Goal: Information Seeking & Learning: Learn about a topic

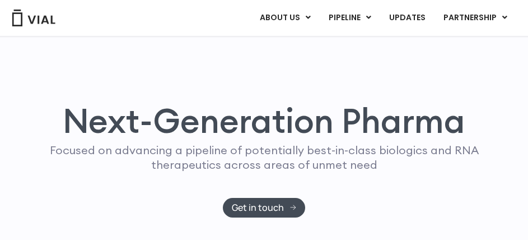
scroll to position [27, 0]
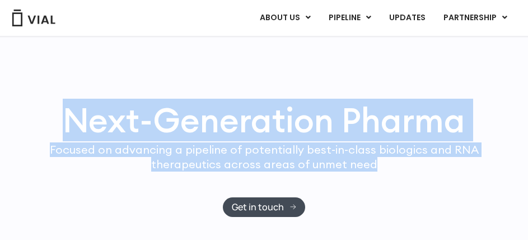
drag, startPoint x: 376, startPoint y: 165, endPoint x: 58, endPoint y: 132, distance: 319.6
click at [58, 132] on div "Next-Generation Pharma Focused on advancing a pipeline of potentially best-in-c…" at bounding box center [263, 160] width 483 height 114
click at [62, 189] on div "Focused on advancing a pipeline of potentially best-in-class biologics and RNA …" at bounding box center [264, 169] width 451 height 55
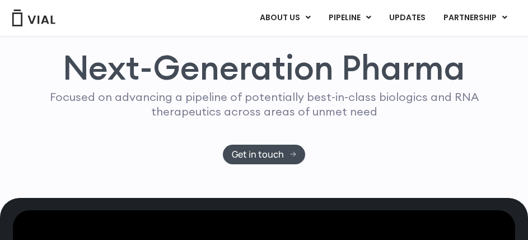
scroll to position [79, 0]
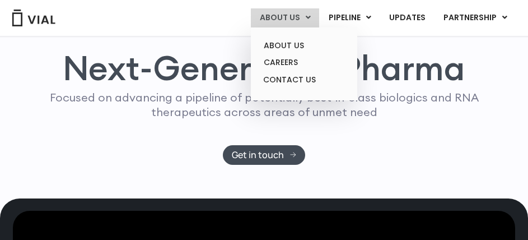
click at [282, 20] on link "ABOUT US" at bounding box center [285, 17] width 68 height 19
click at [288, 48] on link "ABOUT US" at bounding box center [304, 45] width 98 height 17
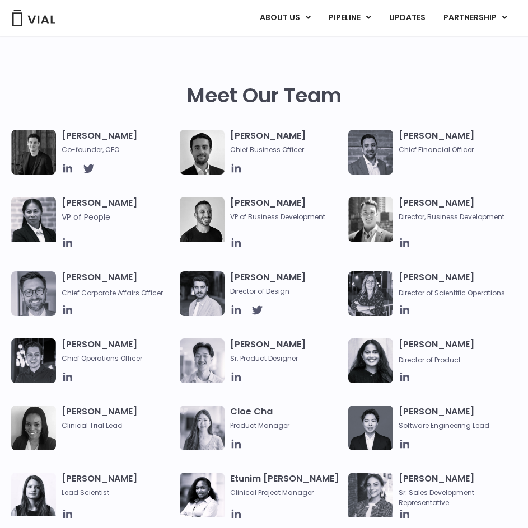
scroll to position [435, 0]
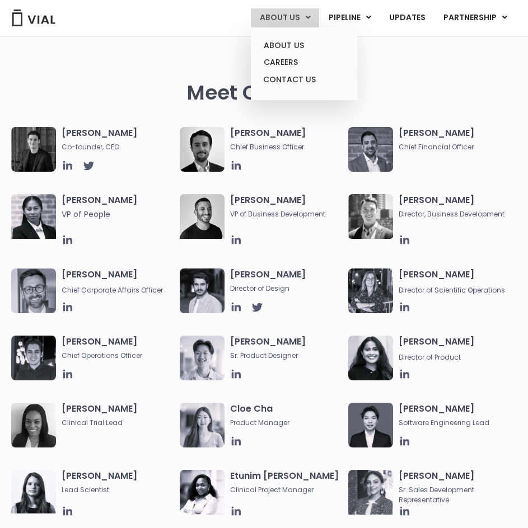
click at [293, 35] on ul "ABOUT US CAREERS CONTACT US" at bounding box center [304, 63] width 106 height 73
click at [299, 45] on link "ABOUT US" at bounding box center [304, 45] width 98 height 17
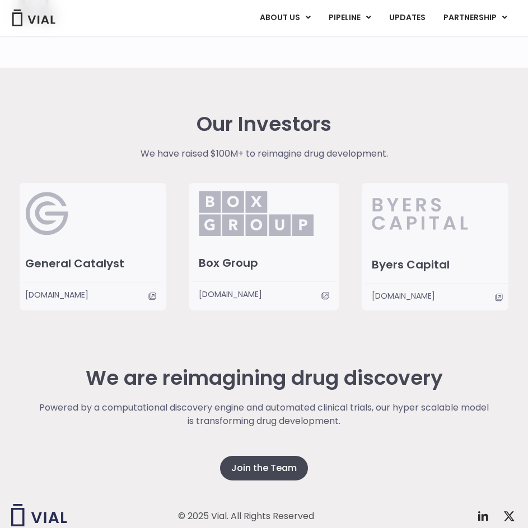
scroll to position [1978, 0]
click at [411, 18] on link "UPDATES" at bounding box center [407, 17] width 54 height 19
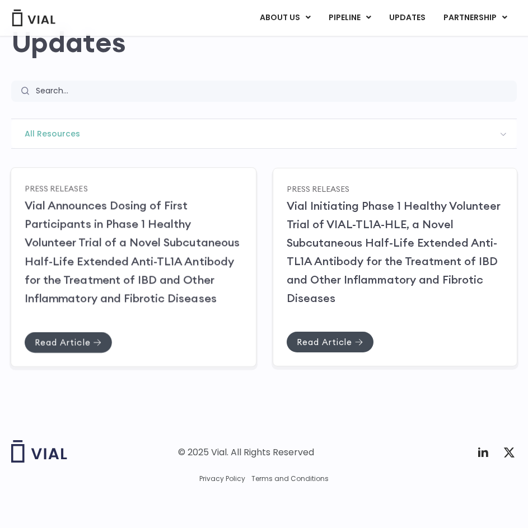
scroll to position [100, 0]
click at [57, 345] on span "Read Article" at bounding box center [62, 341] width 55 height 8
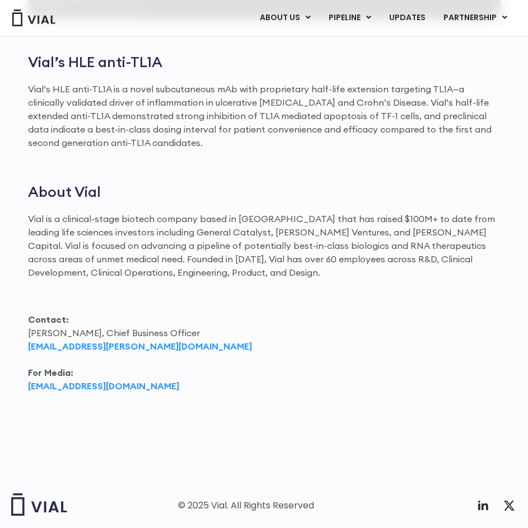
scroll to position [1247, 0]
